Goal: Task Accomplishment & Management: Use online tool/utility

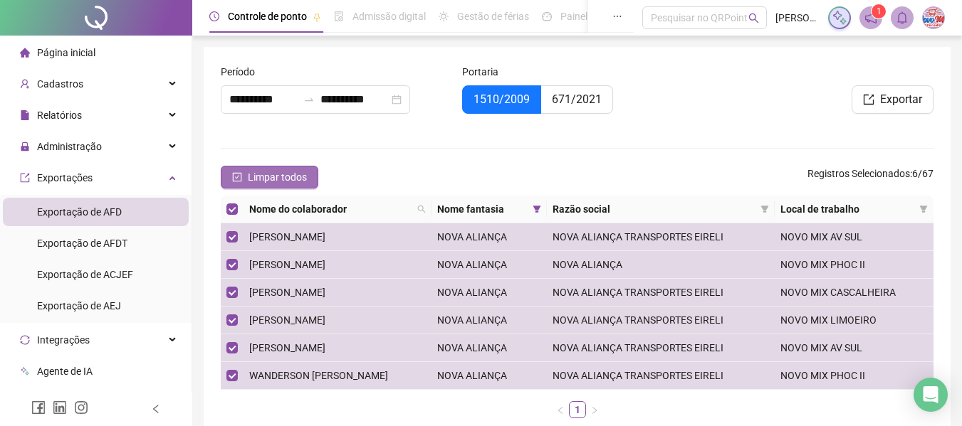
drag, startPoint x: 0, startPoint y: 0, endPoint x: 305, endPoint y: 179, distance: 354.1
click at [303, 180] on span "Limpar todos" at bounding box center [277, 177] width 59 height 16
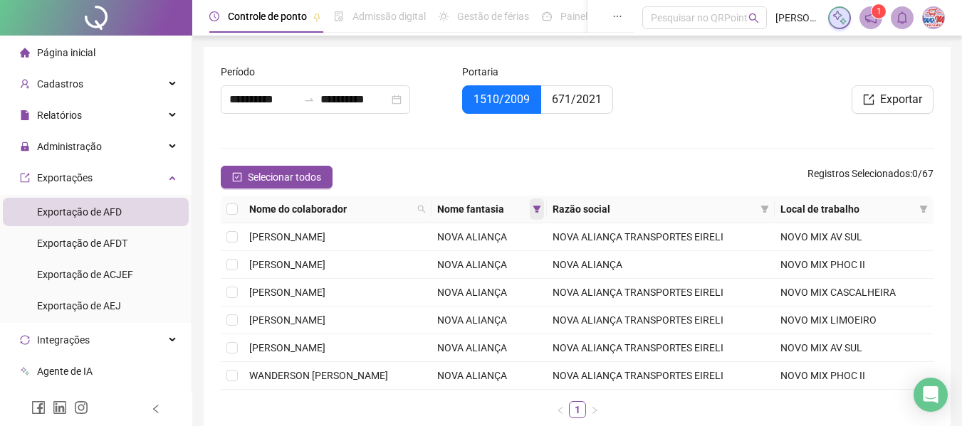
click at [541, 209] on icon "filter" at bounding box center [537, 209] width 8 height 7
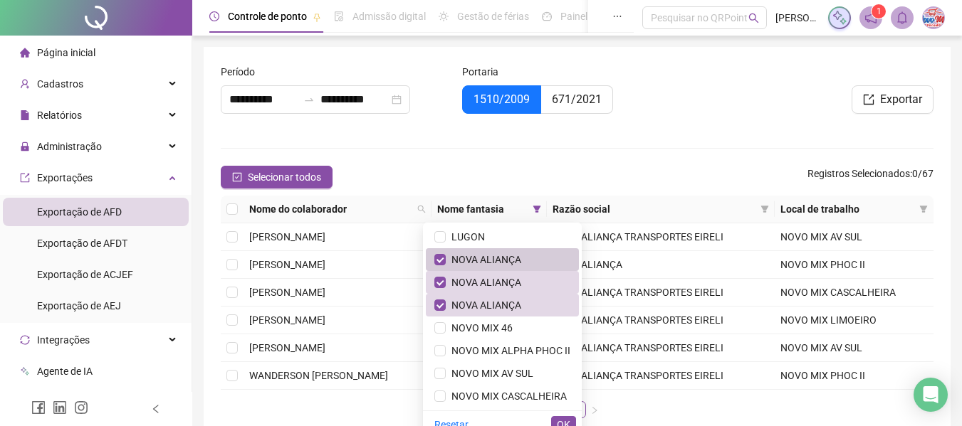
click at [526, 257] on span "NOVA ALIANÇA" at bounding box center [502, 260] width 136 height 16
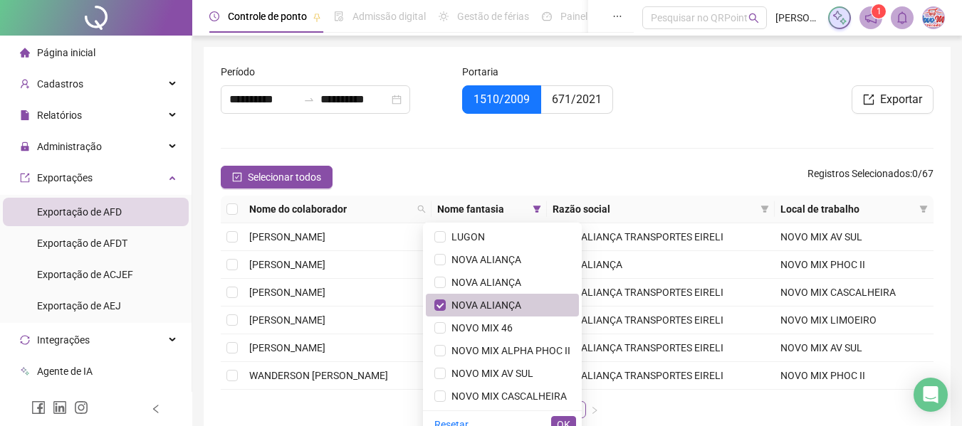
click at [512, 307] on span "NOVA ALIANÇA" at bounding box center [502, 306] width 136 height 16
drag, startPoint x: 506, startPoint y: 391, endPoint x: 547, endPoint y: 399, distance: 42.0
click at [506, 391] on span "NOVO MIX CASCALHEIRA" at bounding box center [506, 396] width 121 height 11
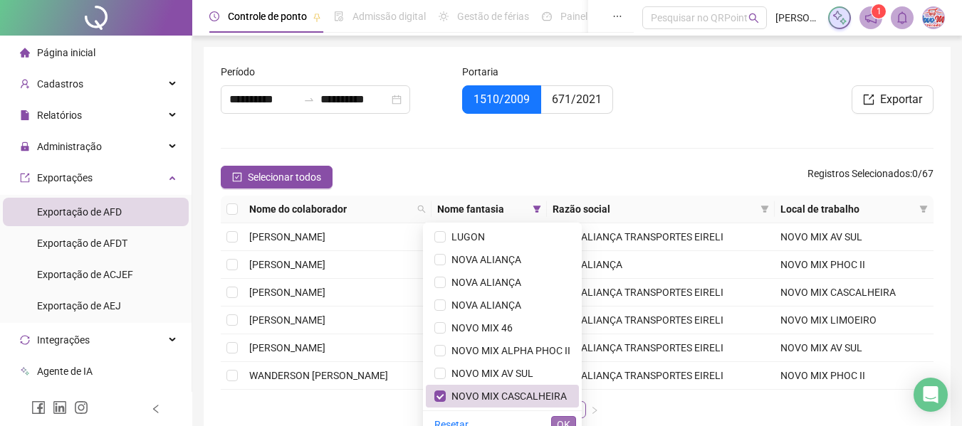
click at [567, 419] on span "OK" at bounding box center [564, 425] width 14 height 16
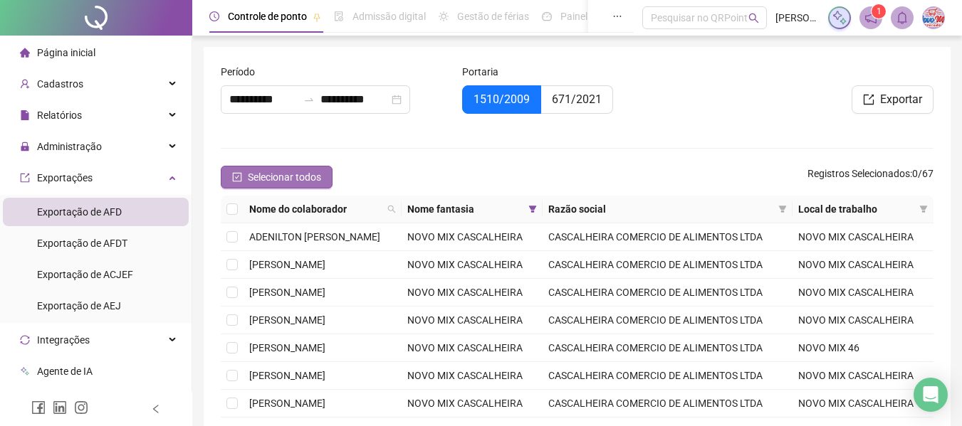
click at [284, 173] on span "Selecionar todos" at bounding box center [284, 177] width 73 height 16
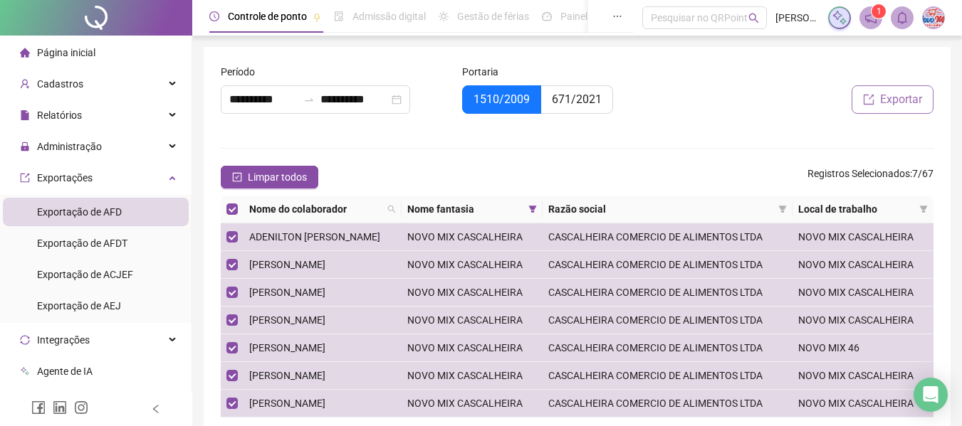
click at [888, 100] on span "Exportar" at bounding box center [901, 99] width 42 height 17
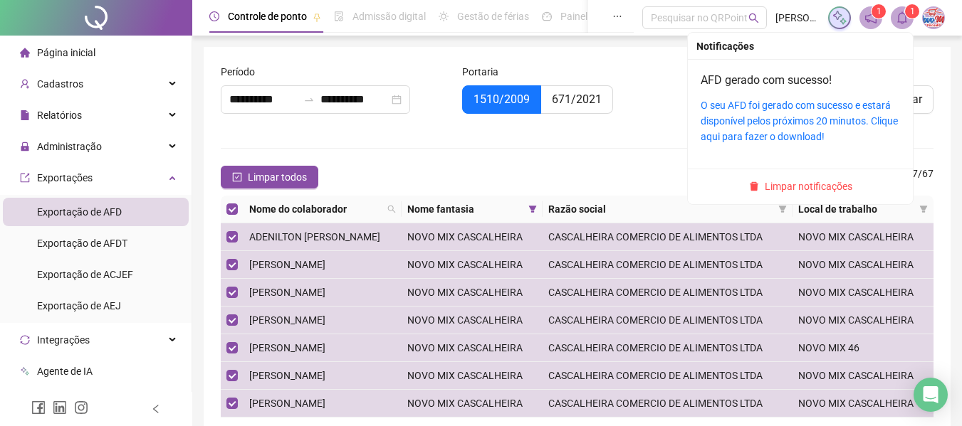
click at [858, 112] on div "O seu AFD foi gerado com sucesso e estará disponível pelos próximos 20 minutos.…" at bounding box center [799, 121] width 199 height 47
click at [858, 100] on link "O seu AFD foi gerado com sucesso e estará disponível pelos próximos 20 minutos.…" at bounding box center [798, 121] width 197 height 43
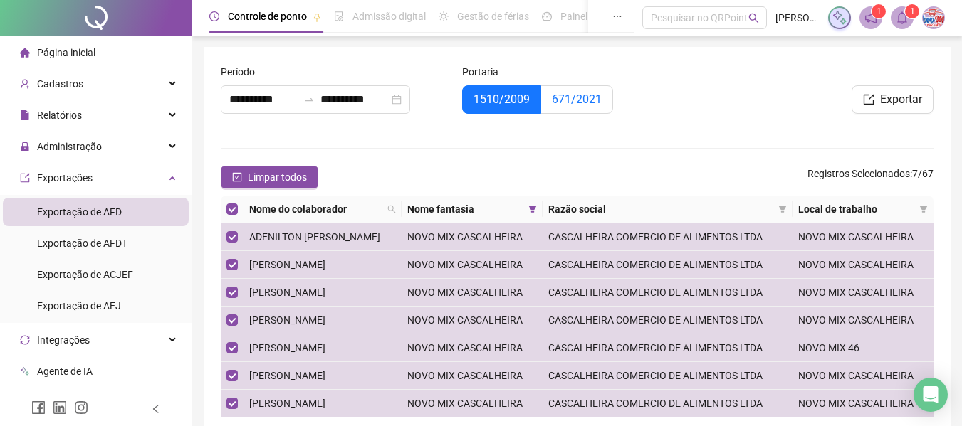
click at [572, 95] on span "671/2021" at bounding box center [577, 100] width 50 height 14
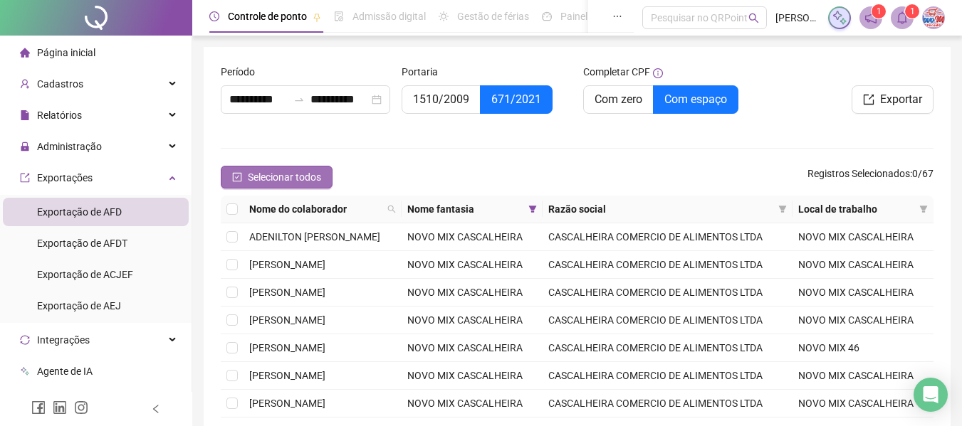
click at [314, 169] on span "Selecionar todos" at bounding box center [284, 177] width 73 height 16
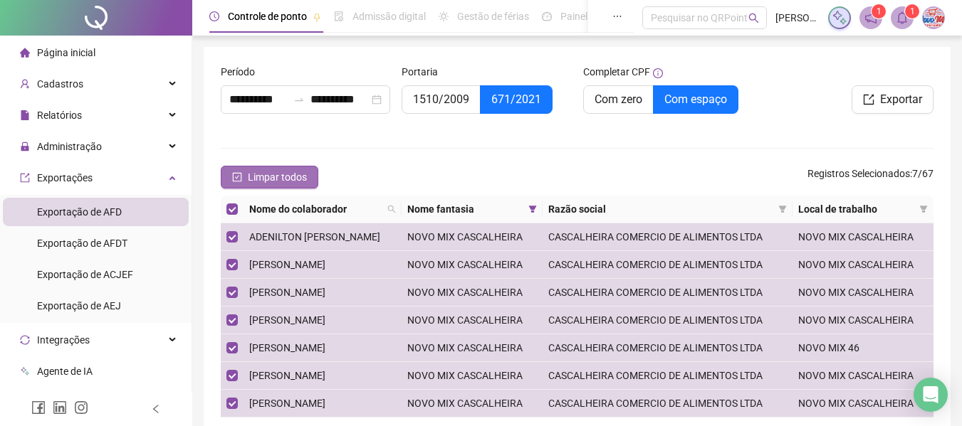
click at [314, 169] on button "Limpar todos" at bounding box center [270, 177] width 98 height 23
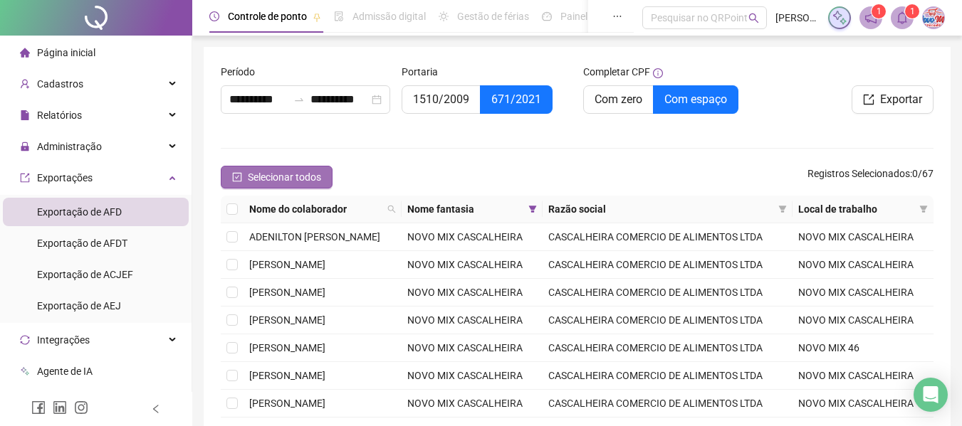
click at [313, 169] on button "Selecionar todos" at bounding box center [277, 177] width 112 height 23
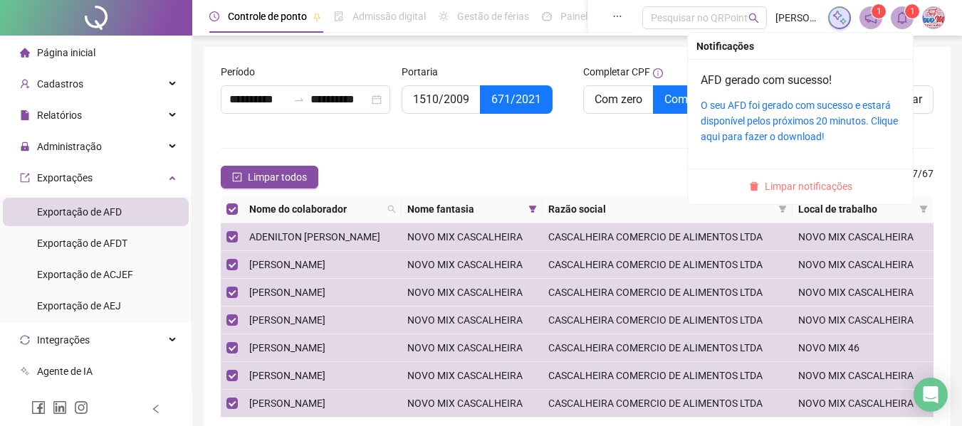
click at [811, 185] on span "Limpar notificações" at bounding box center [808, 187] width 88 height 16
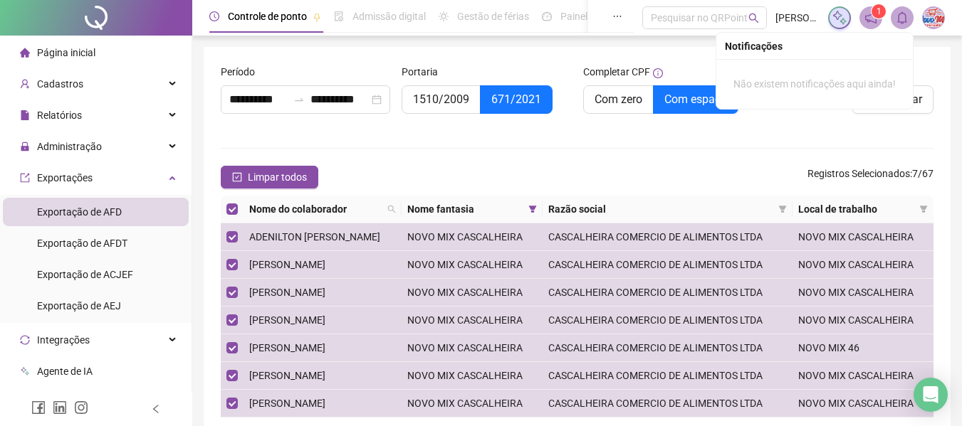
drag, startPoint x: 648, startPoint y: 194, endPoint x: 759, endPoint y: 152, distance: 118.5
click at [648, 192] on form "**********" at bounding box center [577, 261] width 712 height 394
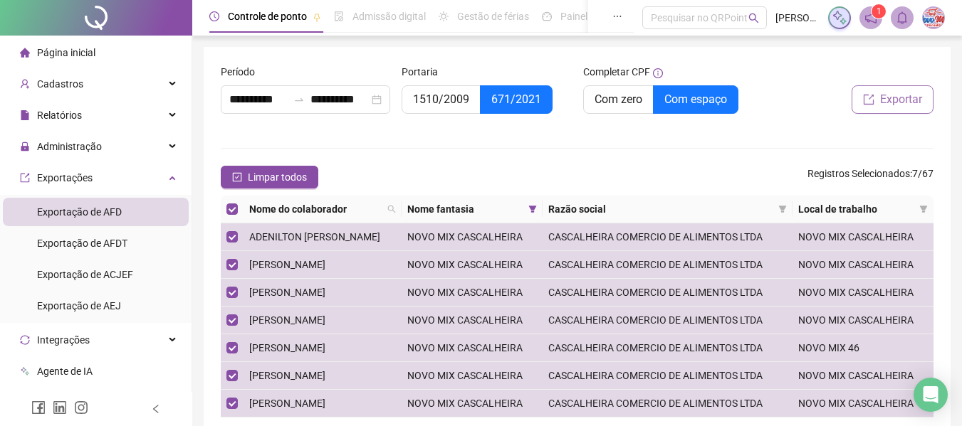
click at [921, 103] on span "Exportar" at bounding box center [901, 99] width 42 height 17
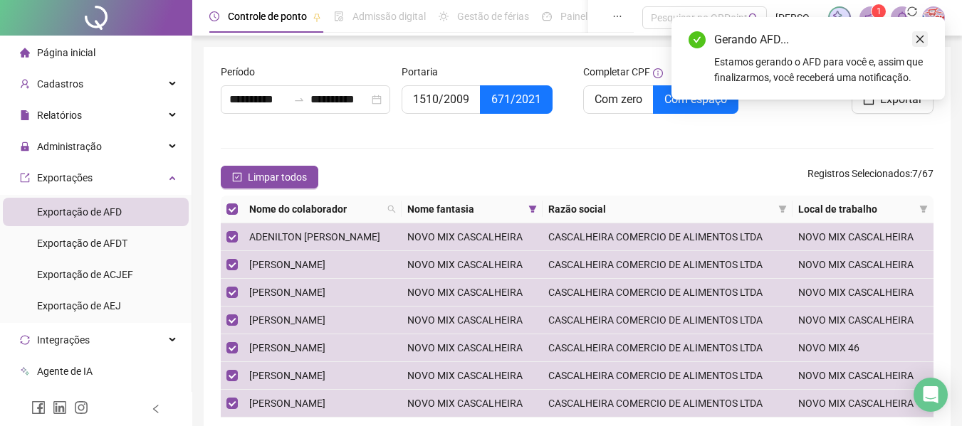
click at [922, 37] on icon "close" at bounding box center [920, 39] width 10 height 10
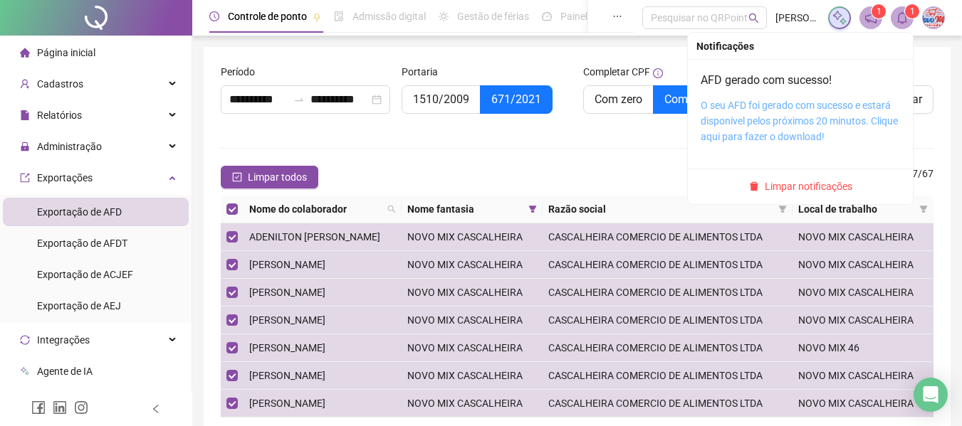
click at [839, 106] on link "O seu AFD foi gerado com sucesso e estará disponível pelos próximos 20 minutos.…" at bounding box center [798, 121] width 197 height 43
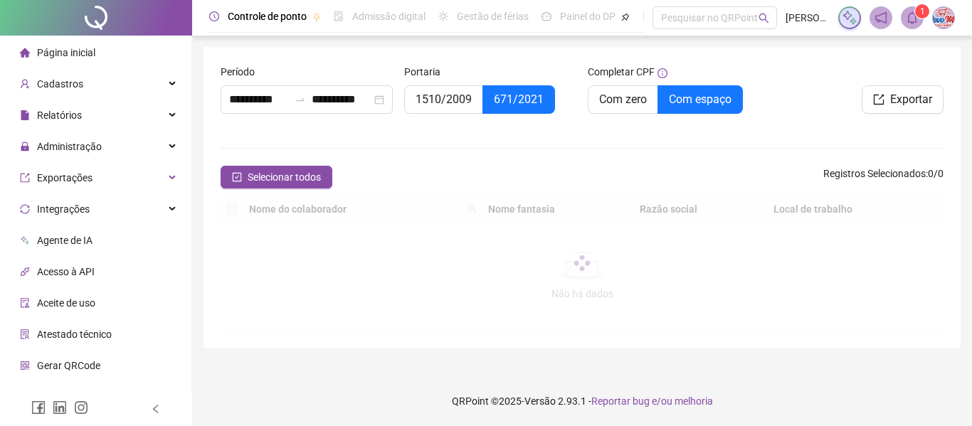
type input "**********"
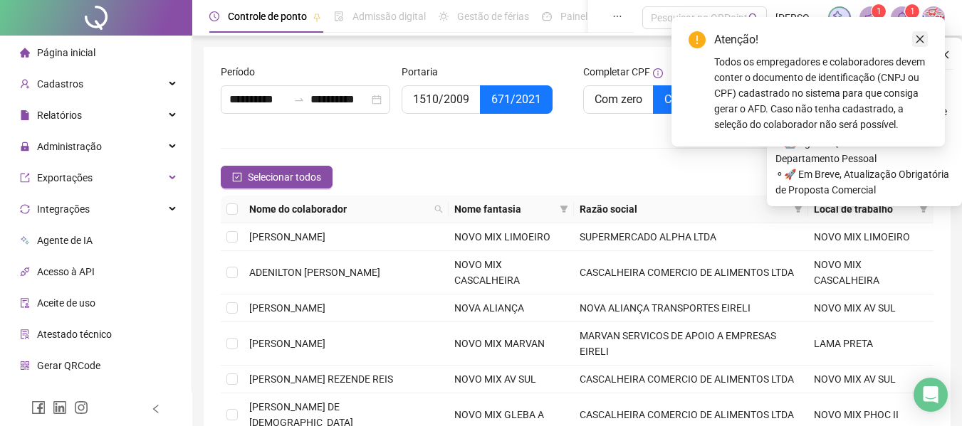
click at [914, 38] on link "Close" at bounding box center [920, 39] width 16 height 16
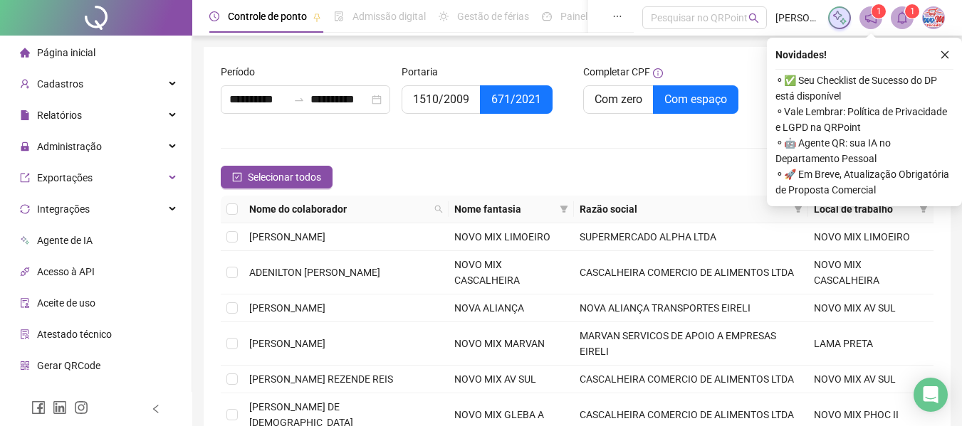
click at [945, 67] on div "Novidades ! ⚬ ✅ Seu Checklist de Sucesso do DP está disponível ⚬ Vale Lembrar: …" at bounding box center [864, 122] width 195 height 169
click at [944, 59] on button "button" at bounding box center [944, 54] width 17 height 17
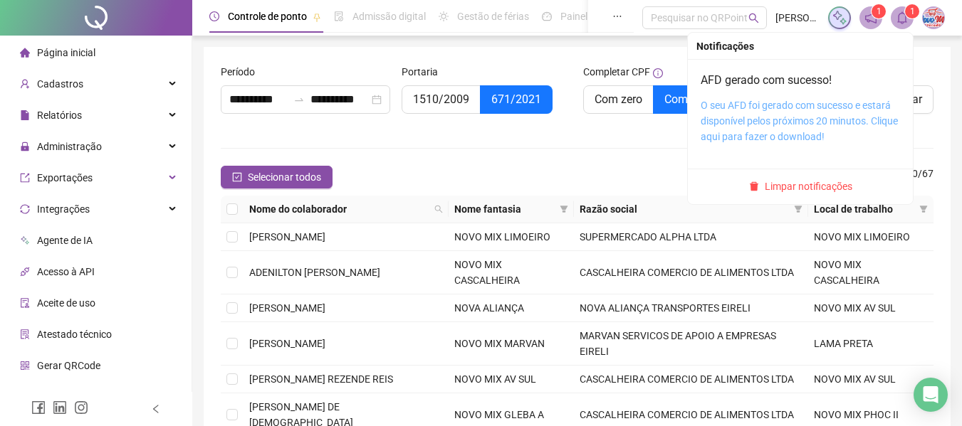
click at [856, 110] on link "O seu AFD foi gerado com sucesso e estará disponível pelos próximos 20 minutos.…" at bounding box center [798, 121] width 197 height 43
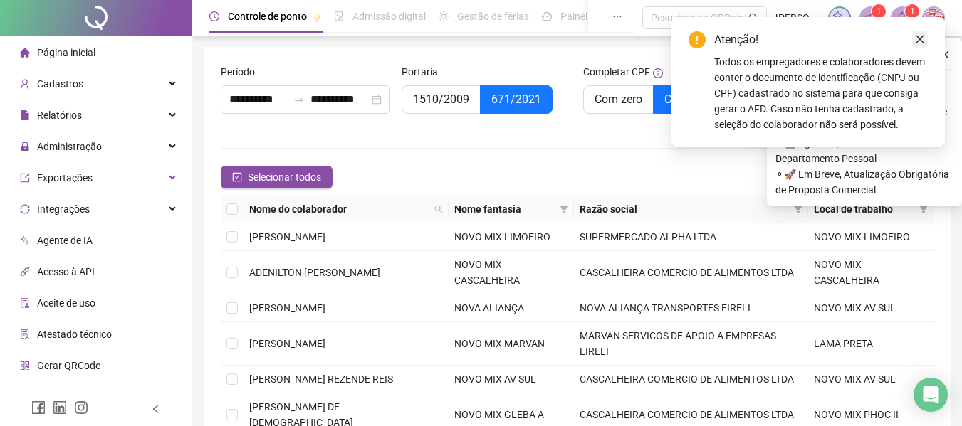
click at [920, 41] on icon "close" at bounding box center [920, 39] width 10 height 10
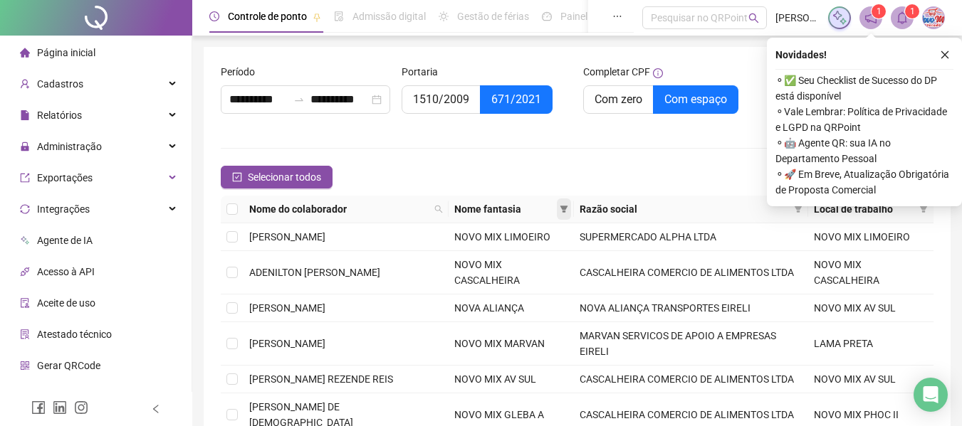
click at [561, 207] on icon "filter" at bounding box center [563, 209] width 8 height 7
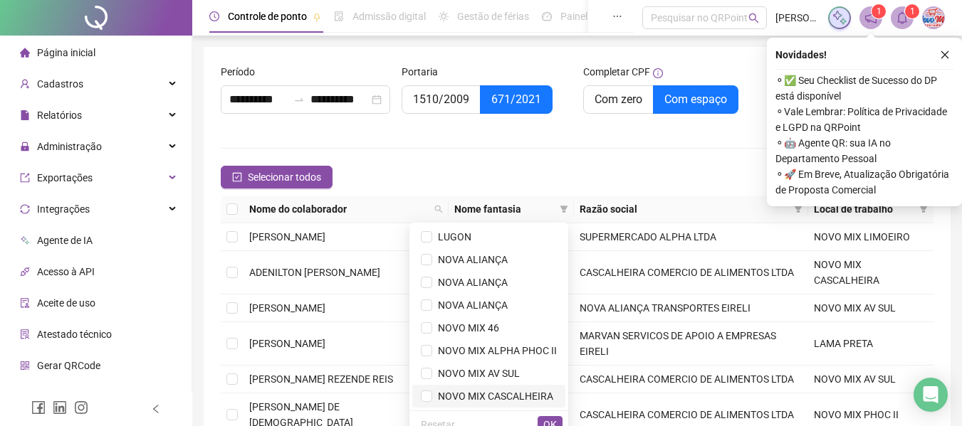
click at [479, 391] on span "NOVO MIX CASCALHEIRA" at bounding box center [492, 396] width 121 height 11
drag, startPoint x: 559, startPoint y: 423, endPoint x: 752, endPoint y: 214, distance: 285.1
click at [559, 423] on button "OK" at bounding box center [549, 424] width 25 height 17
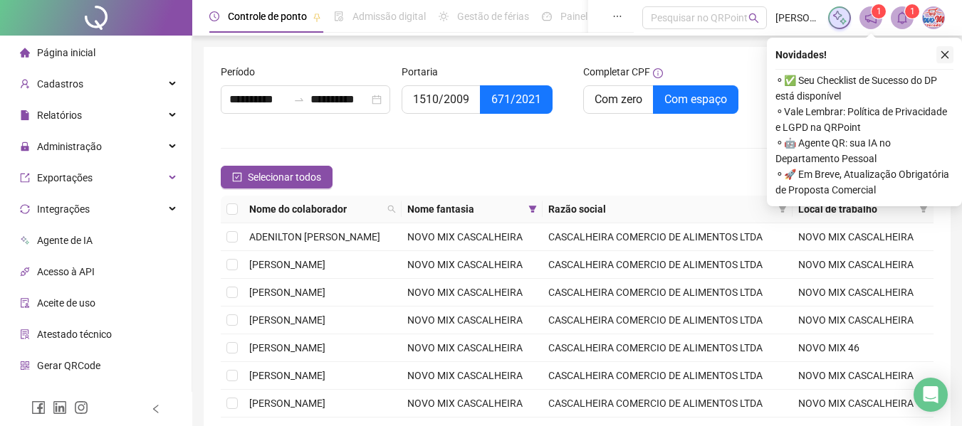
click at [942, 62] on button "button" at bounding box center [944, 54] width 17 height 17
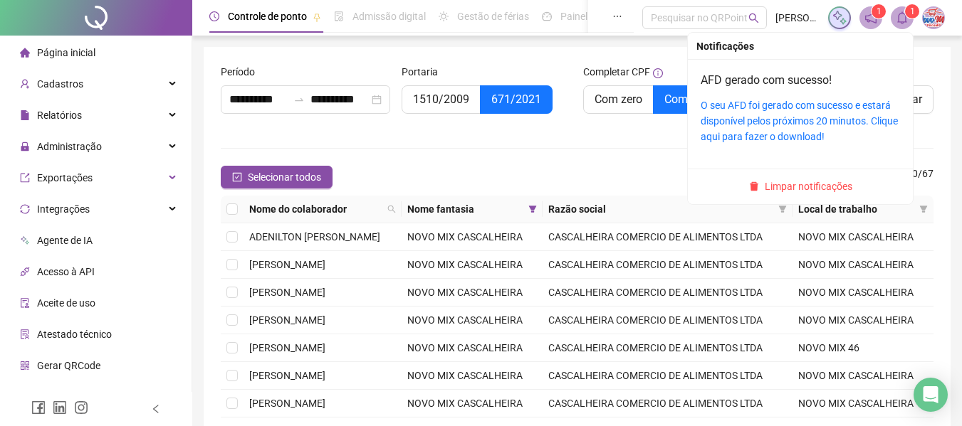
click at [823, 181] on span "Limpar notificações" at bounding box center [808, 187] width 88 height 16
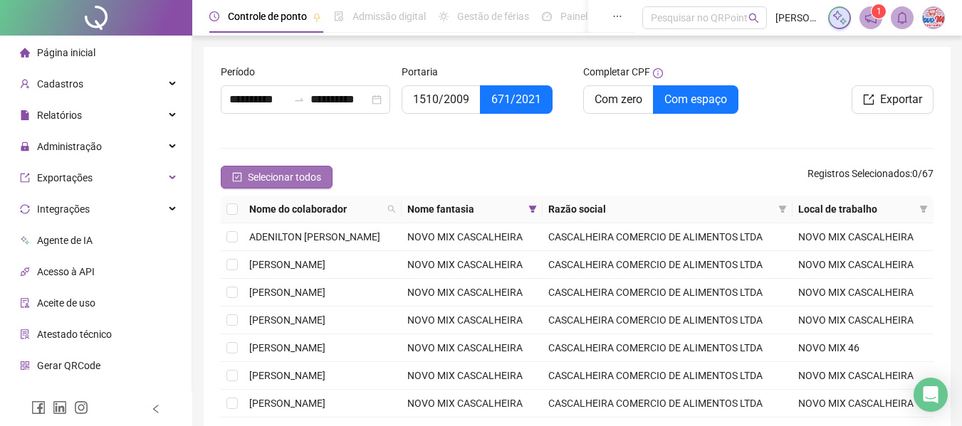
click at [265, 181] on span "Selecionar todos" at bounding box center [284, 177] width 73 height 16
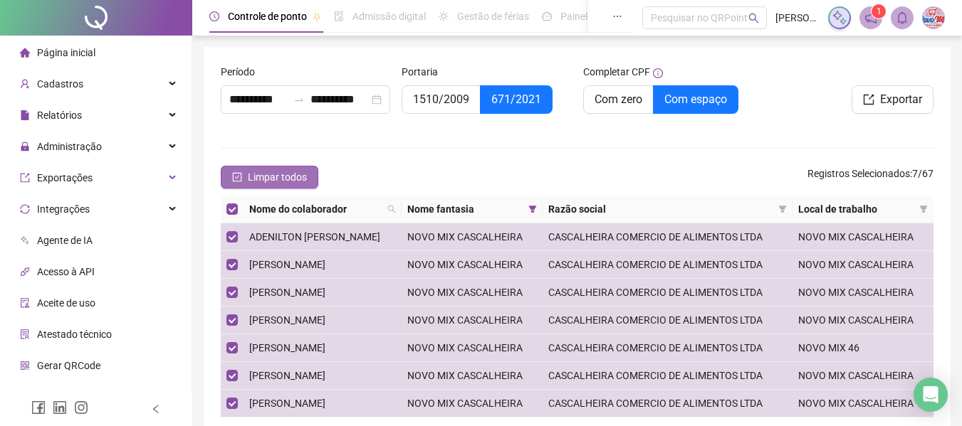
click at [265, 178] on span "Limpar todos" at bounding box center [277, 177] width 59 height 16
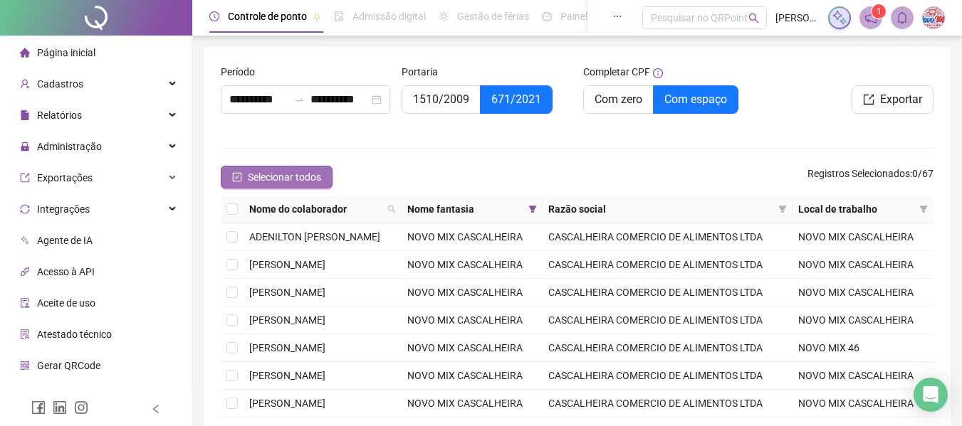
click at [265, 173] on span "Selecionar todos" at bounding box center [284, 177] width 73 height 16
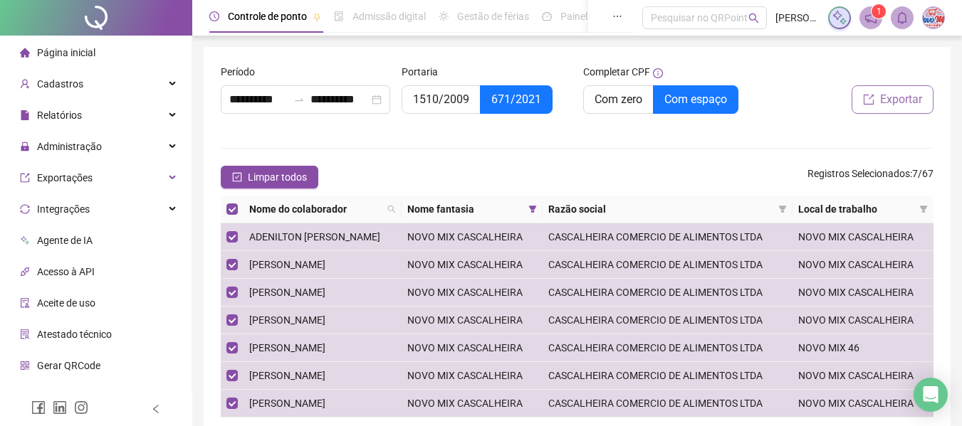
click at [899, 100] on span "Exportar" at bounding box center [901, 99] width 42 height 17
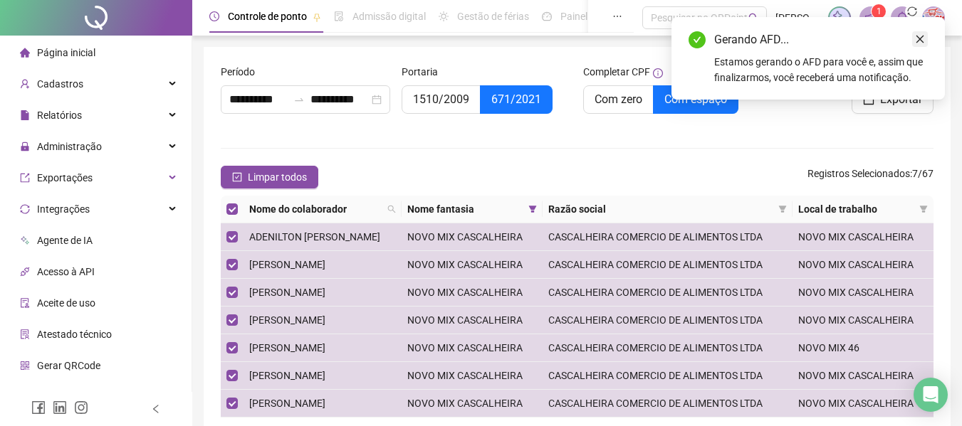
click at [917, 41] on icon "close" at bounding box center [920, 39] width 10 height 10
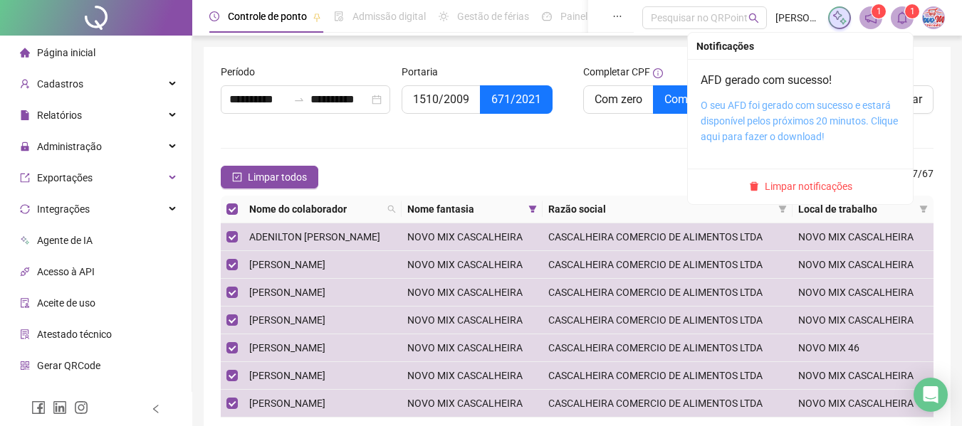
click at [811, 125] on link "O seu AFD foi gerado com sucesso e estará disponível pelos próximos 20 minutos.…" at bounding box center [798, 121] width 197 height 43
